Goal: Task Accomplishment & Management: Manage account settings

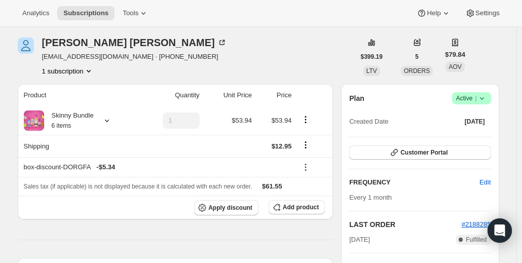
scroll to position [51, 0]
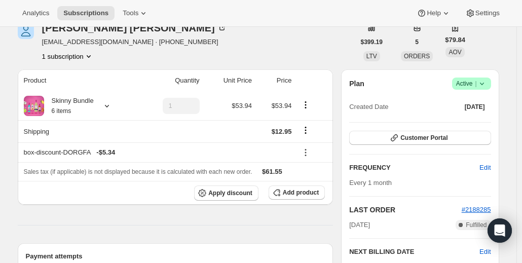
click at [482, 86] on icon at bounding box center [482, 84] width 10 height 10
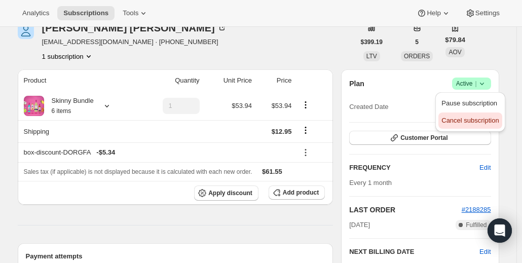
click at [486, 117] on span "Cancel subscription" at bounding box center [469, 121] width 57 height 8
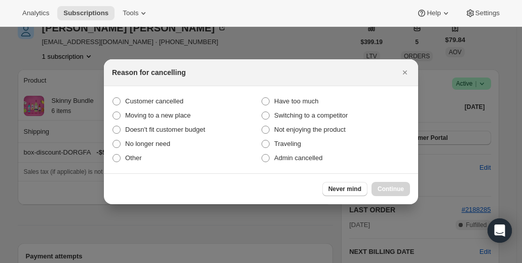
scroll to position [0, 0]
click at [183, 97] on span "Customer cancelled" at bounding box center [154, 101] width 58 height 8
click at [113, 97] on input "Customer cancelled" at bounding box center [112, 97] width 1 height 1
radio input "true"
click at [383, 192] on span "Continue" at bounding box center [390, 189] width 26 height 8
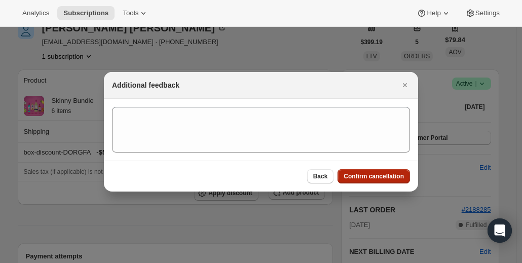
click at [368, 175] on span "Confirm cancellation" at bounding box center [373, 176] width 60 height 8
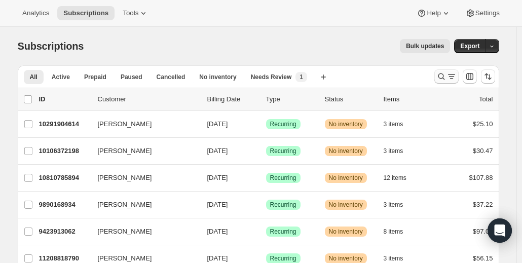
click at [446, 77] on icon "Search and filter results" at bounding box center [441, 76] width 10 height 10
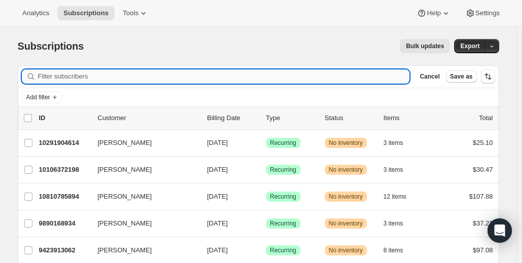
drag, startPoint x: 356, startPoint y: 76, endPoint x: 324, endPoint y: 79, distance: 32.0
click at [324, 79] on input "Filter subscribers" at bounding box center [224, 76] width 372 height 14
paste input "nicolecreamer@ncis5.com"
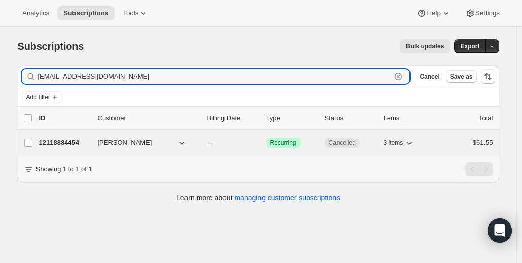
type input "nicolecreamer@ncis5.com"
click at [72, 139] on p "12118884454" at bounding box center [64, 143] width 51 height 10
